Goal: Task Accomplishment & Management: Manage account settings

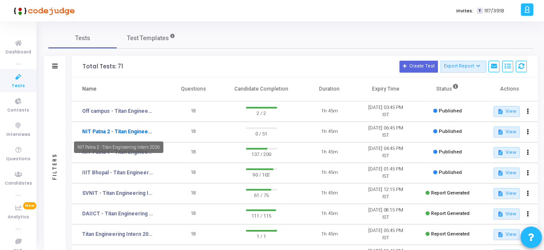
click at [133, 129] on link "NIT Patna 2 - Titan Engineering Intern 2026" at bounding box center [117, 132] width 71 height 8
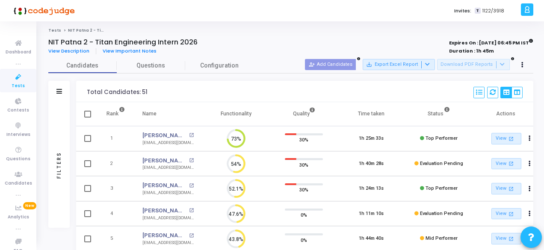
click at [18, 81] on icon at bounding box center [18, 77] width 18 height 11
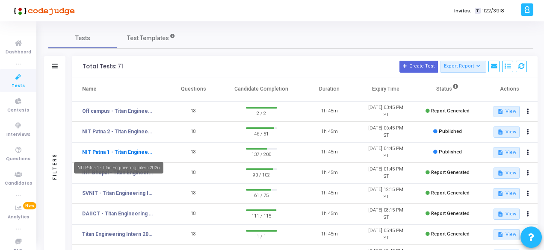
click at [129, 150] on link "NIT Patna 1 - Titan Engineering Intern 2026" at bounding box center [117, 152] width 71 height 8
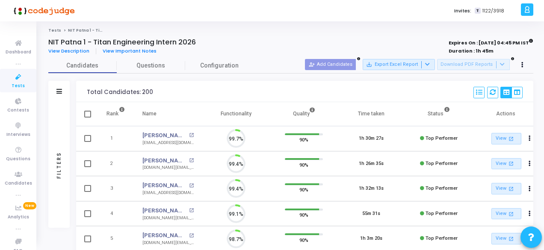
scroll to position [18, 21]
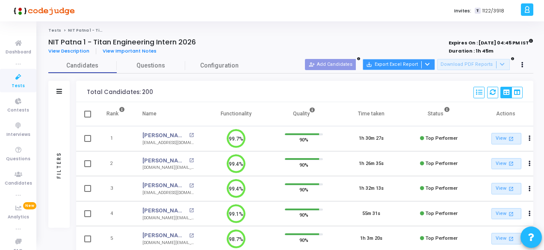
click at [431, 66] on div at bounding box center [426, 64] width 10 height 7
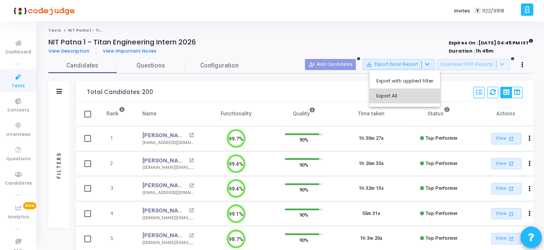
click at [407, 93] on button "Export All" at bounding box center [404, 95] width 71 height 15
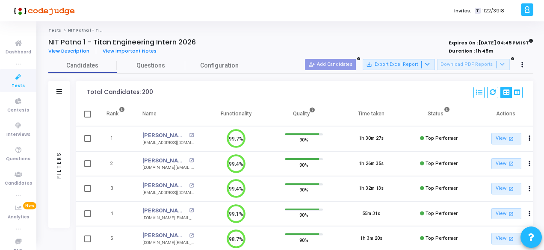
click at [242, 15] on div "Invites: T 1122/3918" at bounding box center [302, 10] width 433 height 21
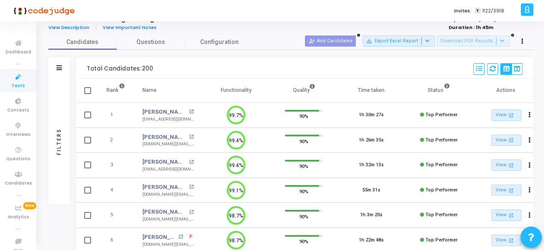
scroll to position [0, 0]
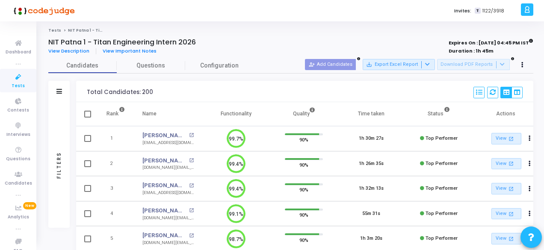
click at [15, 81] on icon at bounding box center [18, 77] width 18 height 11
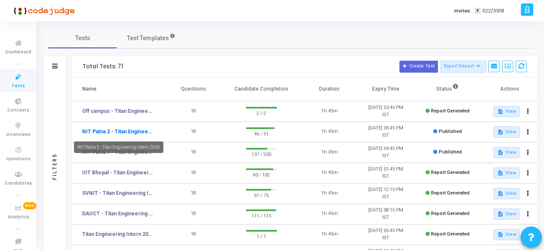
click at [124, 132] on link "NIT Patna 2 - Titan Engineering Intern 2026" at bounding box center [117, 132] width 71 height 8
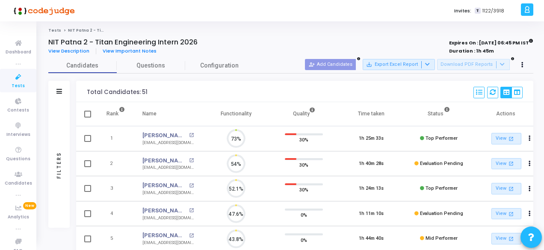
scroll to position [18, 21]
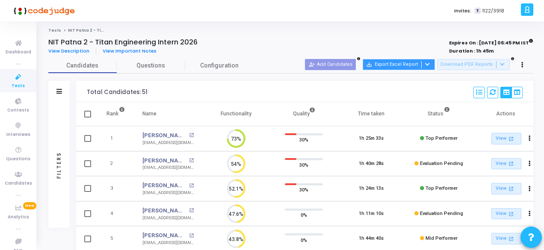
click at [431, 67] on div at bounding box center [426, 64] width 10 height 7
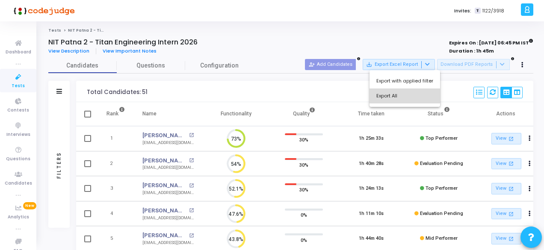
click at [406, 97] on button "Export All" at bounding box center [404, 95] width 71 height 15
